Goal: Information Seeking & Learning: Learn about a topic

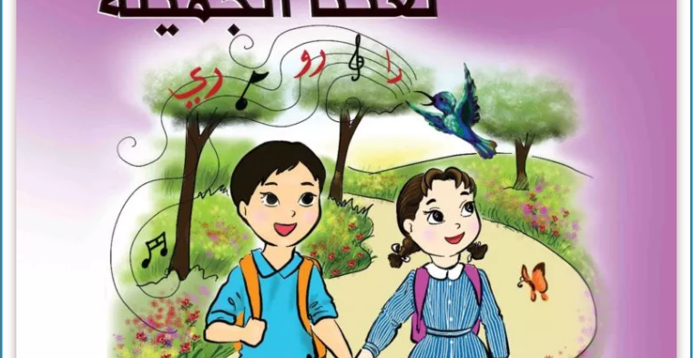
scroll to position [547, 0]
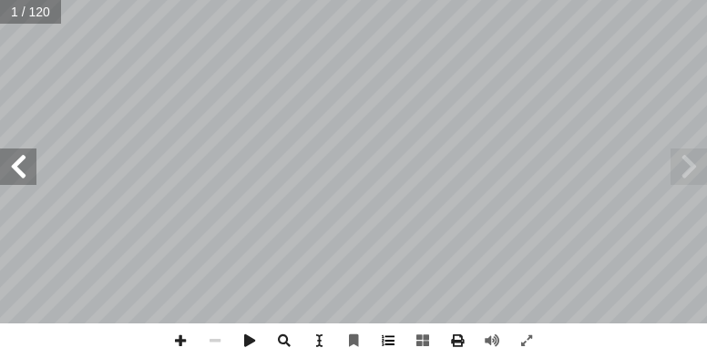
click at [388, 343] on span at bounding box center [388, 340] width 35 height 35
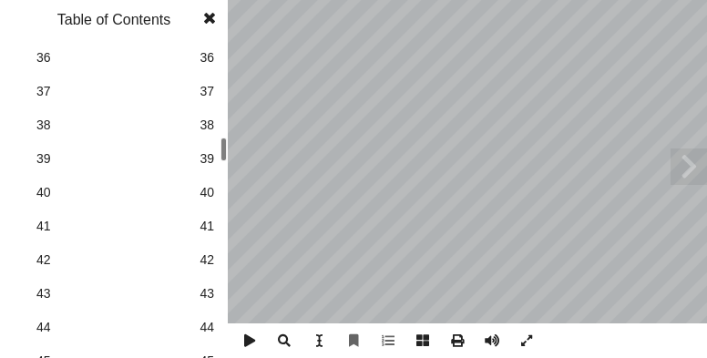
click at [205, 163] on span "39" at bounding box center [206, 158] width 15 height 19
click at [209, 17] on span at bounding box center [209, 18] width 33 height 36
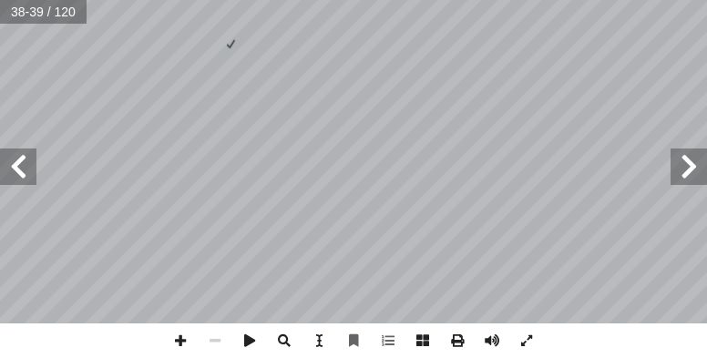
click at [26, 177] on span at bounding box center [18, 166] width 36 height 36
click at [185, 339] on span at bounding box center [180, 340] width 35 height 35
click at [498, 123] on html "الصفحة الرئيسية الصف الأول الصف الثاني الصف الثالث الصف الرابع الصف الخامس الصف…" at bounding box center [353, 61] width 707 height 123
click at [363, 0] on html "الصفحة الرئيسية الصف الأول الصف الثاني الصف الثالث الصف الرابع الصف الخامس الصف…" at bounding box center [353, 61] width 707 height 123
click at [27, 161] on span at bounding box center [18, 166] width 36 height 36
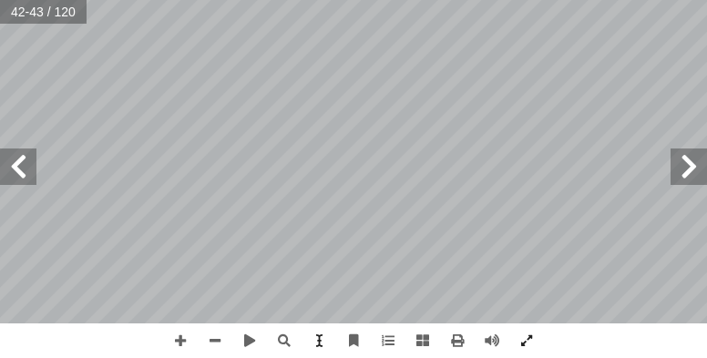
click at [422, 0] on html "الصفحة الرئيسية الصف الأول الصف الثاني الصف الثالث الصف الرابع الصف الخامس الصف…" at bounding box center [353, 61] width 707 height 123
click at [360, 0] on html "الصفحة الرئيسية الصف الأول الصف الثاني الصف الثالث الصف الرابع الصف الخامس الصف…" at bounding box center [353, 61] width 707 height 123
